Goal: Information Seeking & Learning: Find specific fact

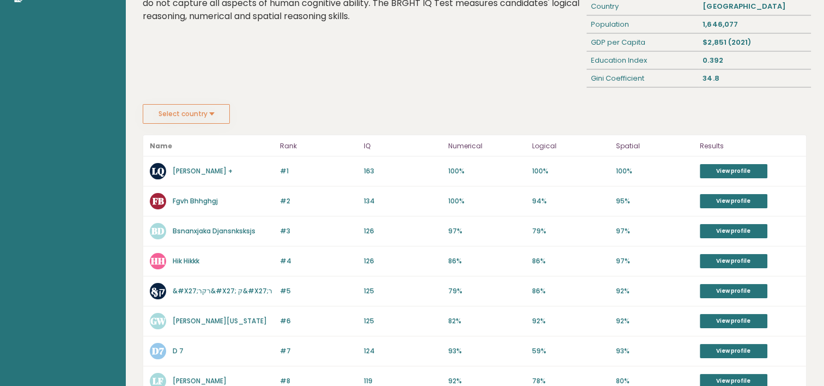
scroll to position [26, 0]
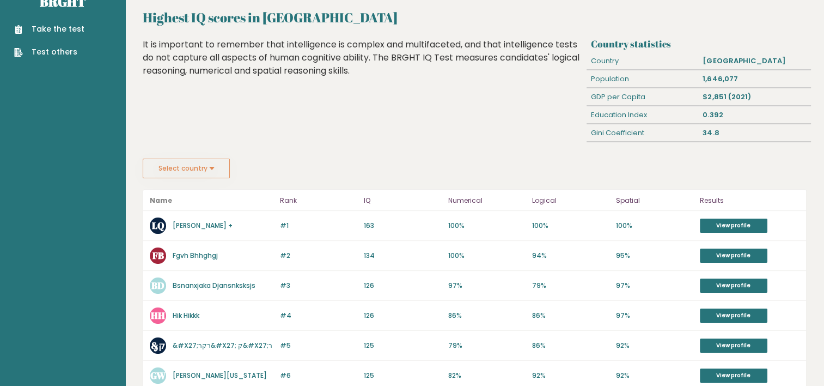
click at [218, 173] on button "Select country" at bounding box center [186, 169] width 87 height 20
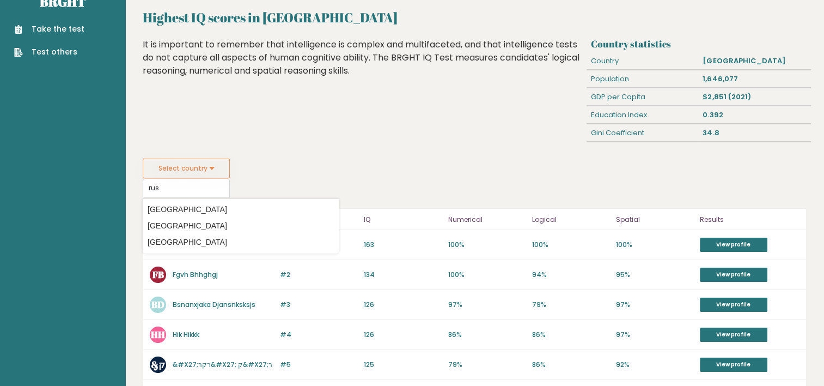
click at [171, 242] on option "[GEOGRAPHIC_DATA]" at bounding box center [240, 242] width 191 height 16
type input "[GEOGRAPHIC_DATA]"
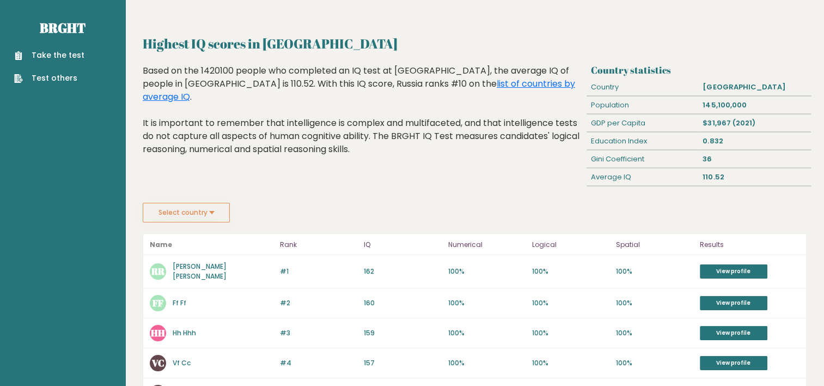
click at [193, 208] on button "Select country" at bounding box center [186, 213] width 87 height 20
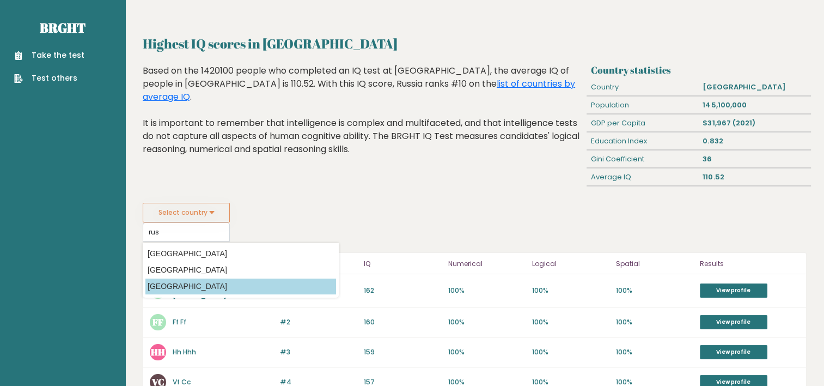
click at [173, 285] on option "[GEOGRAPHIC_DATA]" at bounding box center [240, 286] width 191 height 16
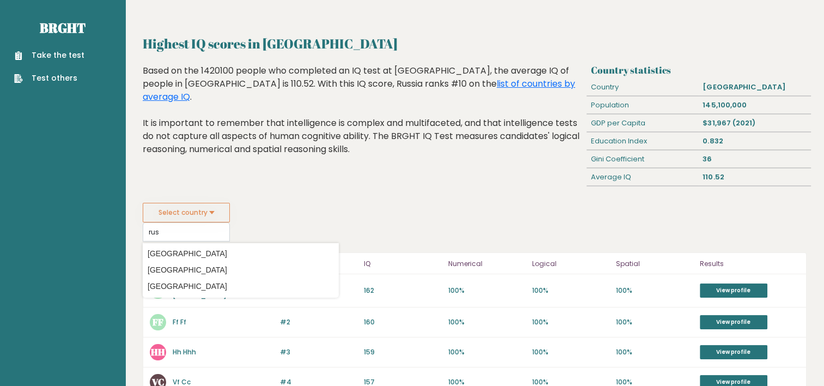
type input "[GEOGRAPHIC_DATA]"
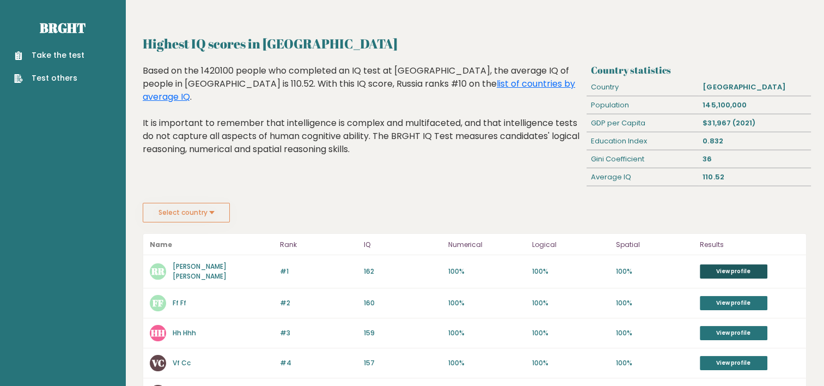
click at [749, 270] on link "View profile" at bounding box center [734, 271] width 68 height 14
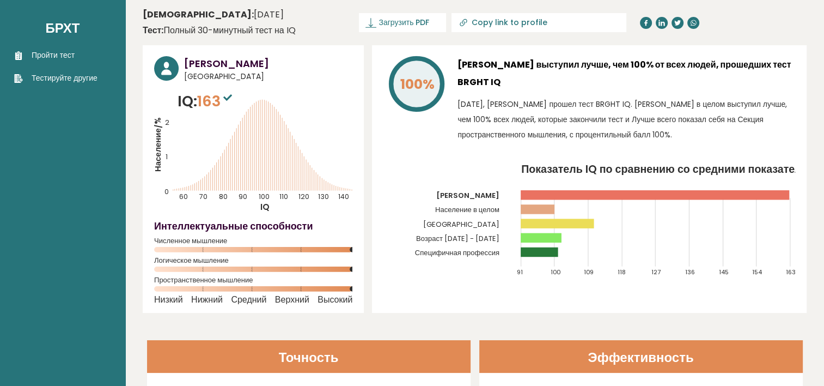
click at [534, 223] on rect at bounding box center [557, 222] width 73 height 9
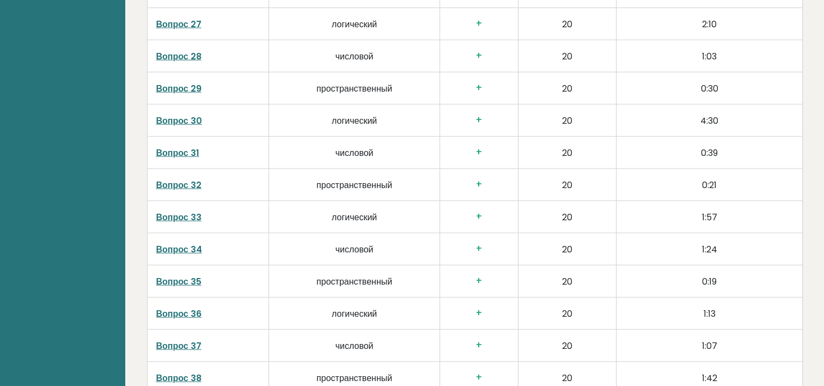
scroll to position [2663, 0]
